Goal: Find contact information: Find contact information

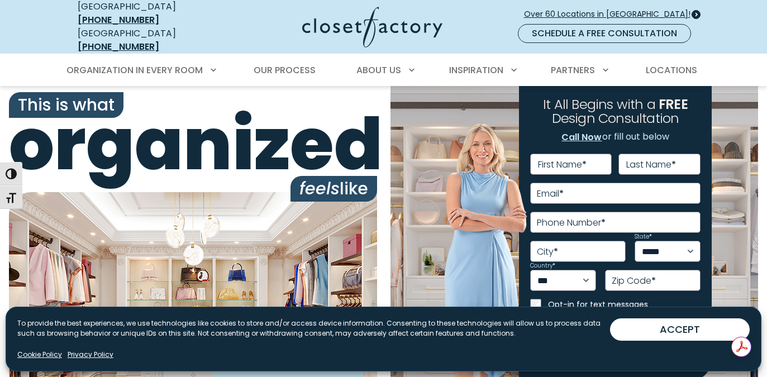
click at [672, 8] on span "Over 60 Locations in [GEOGRAPHIC_DATA]!" at bounding box center [611, 14] width 175 height 12
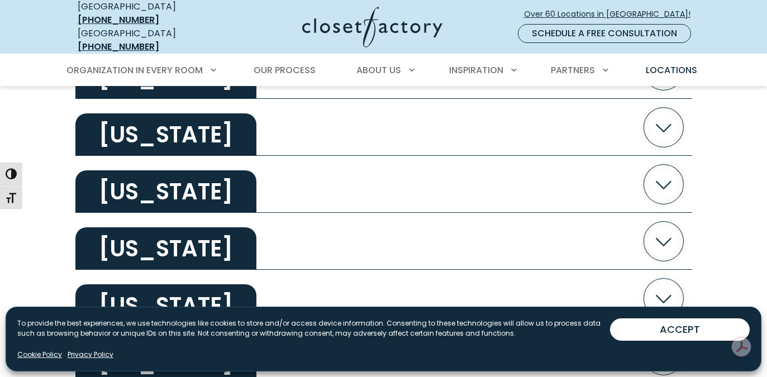
scroll to position [2076, 0]
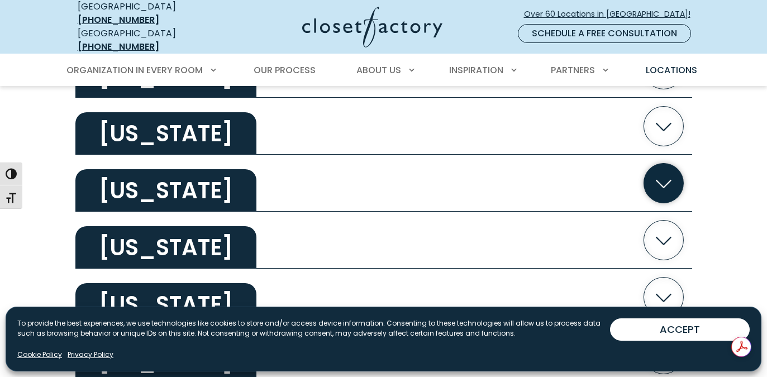
click at [140, 184] on h2 "Texas" at bounding box center [165, 190] width 181 height 42
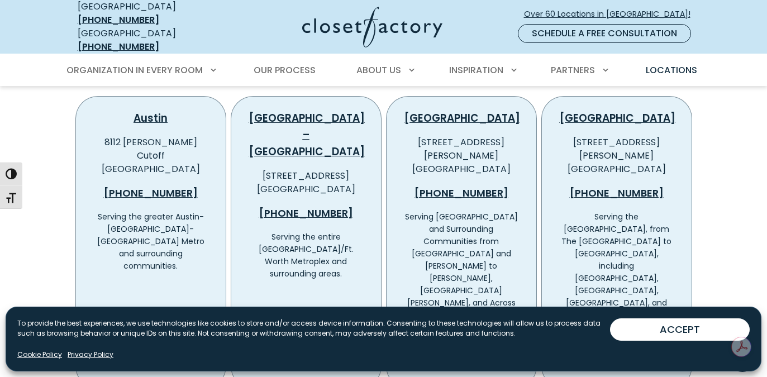
scroll to position [2205, 0]
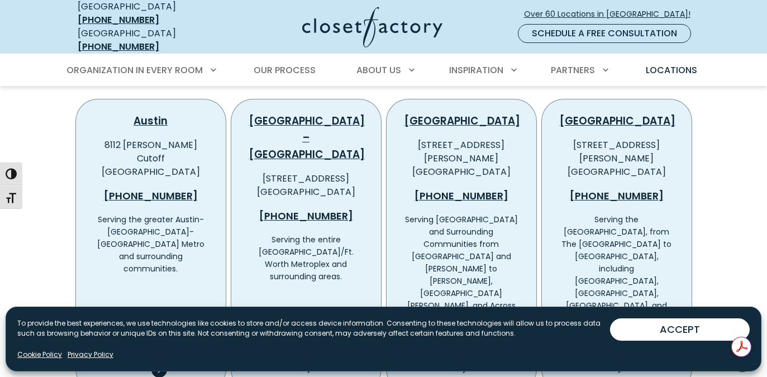
click at [183, 349] on span "View Location Details" at bounding box center [157, 355] width 97 height 13
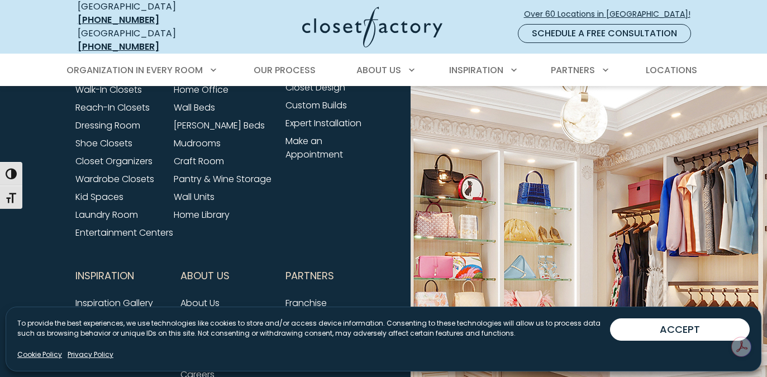
scroll to position [3693, 0]
